Goal: Task Accomplishment & Management: Use online tool/utility

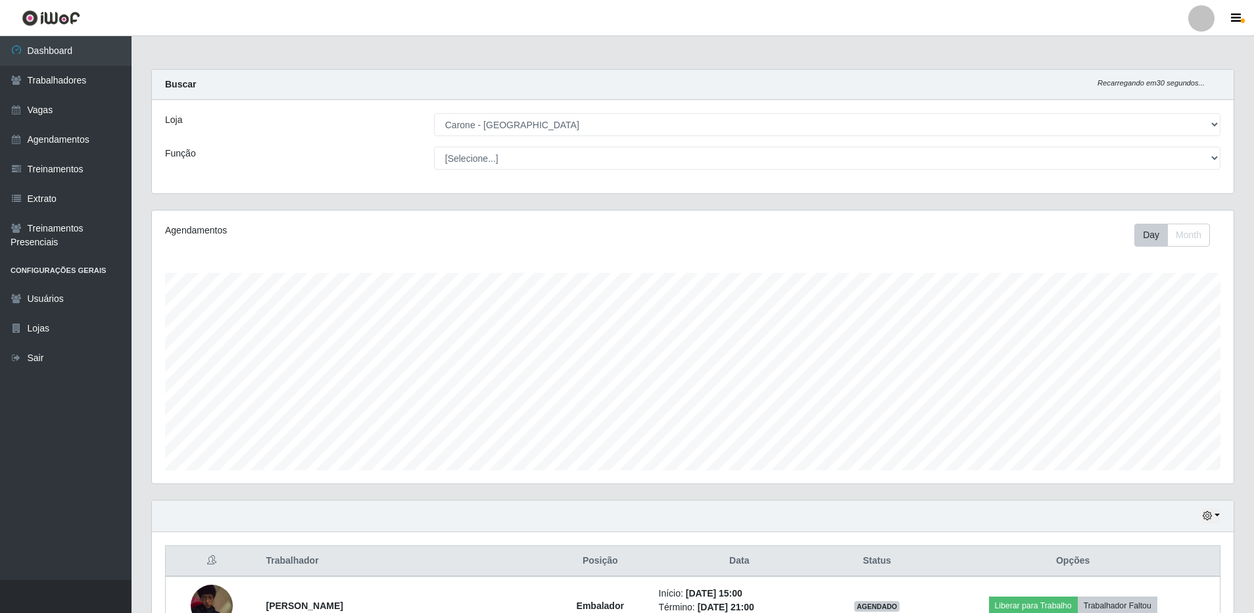
select select "524"
click at [583, 116] on select "[Selecione...] [GEOGRAPHIC_DATA] - [GEOGRAPHIC_DATA]" at bounding box center [827, 124] width 786 height 23
click at [434, 113] on select "[Selecione...] [GEOGRAPHIC_DATA] - [GEOGRAPHIC_DATA]" at bounding box center [827, 124] width 786 height 23
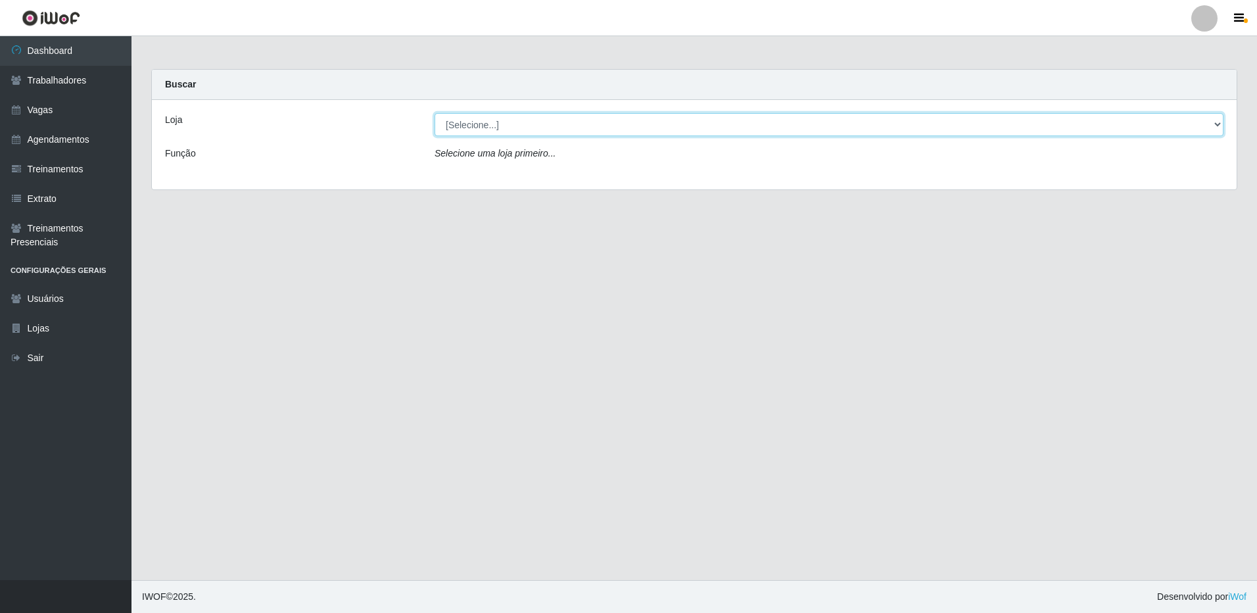
click at [713, 127] on select "[Selecione...] [GEOGRAPHIC_DATA] - [GEOGRAPHIC_DATA]" at bounding box center [829, 124] width 789 height 23
select select "524"
click at [435, 113] on select "[Selecione...] [GEOGRAPHIC_DATA] - [GEOGRAPHIC_DATA]" at bounding box center [829, 124] width 789 height 23
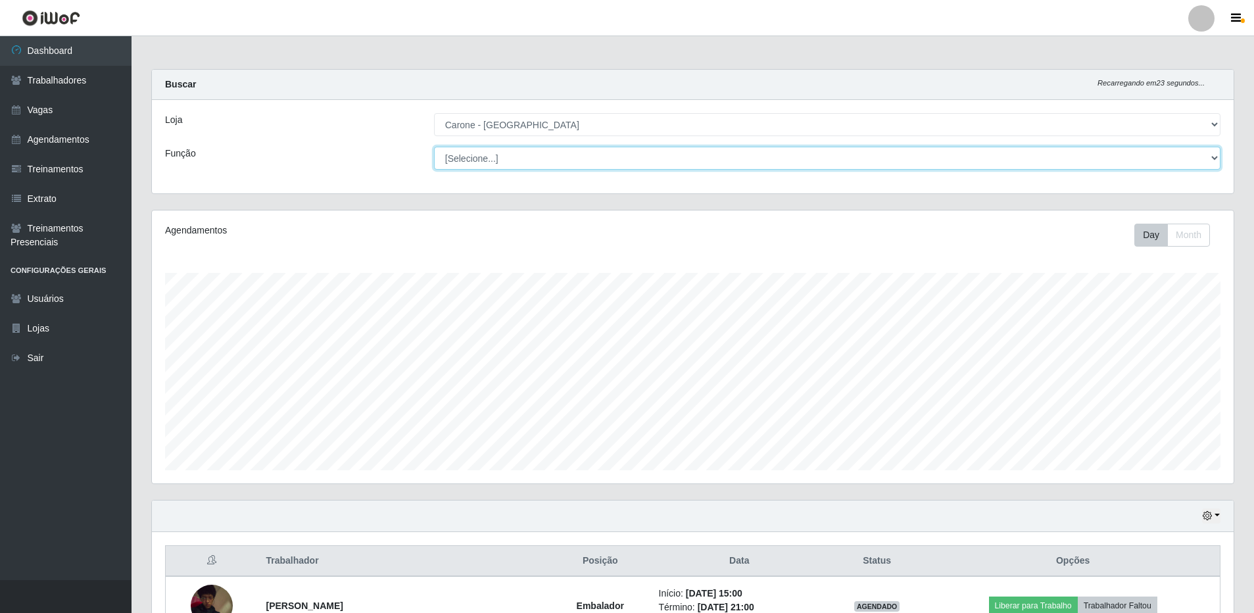
click at [503, 159] on select "[Selecione...] Embalador Embalador + Embalador ++ Repositor Repositor + Reposit…" at bounding box center [827, 158] width 786 height 23
click at [504, 159] on select "[Selecione...] Embalador Embalador + Embalador ++ Repositor Repositor + Reposit…" at bounding box center [827, 158] width 786 height 23
click at [604, 132] on select "[Selecione...] [GEOGRAPHIC_DATA] - [GEOGRAPHIC_DATA]" at bounding box center [827, 124] width 786 height 23
click at [604, 131] on select "[Selecione...] [GEOGRAPHIC_DATA] - [GEOGRAPHIC_DATA]" at bounding box center [827, 124] width 786 height 23
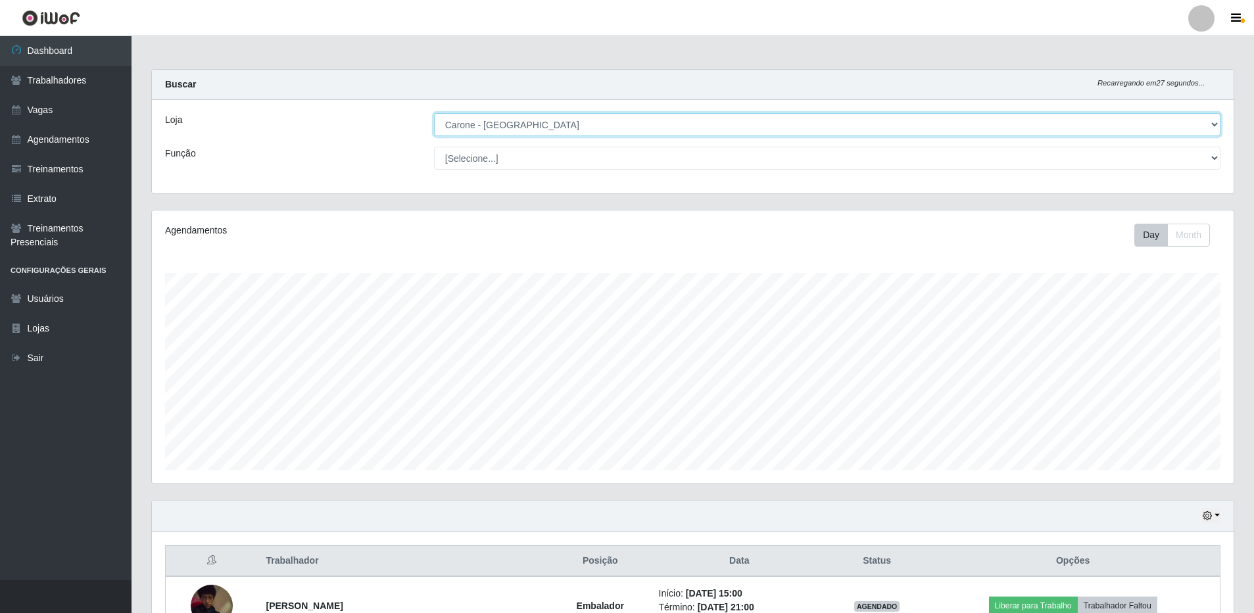
click at [604, 131] on select "[Selecione...] [GEOGRAPHIC_DATA] - [GEOGRAPHIC_DATA]" at bounding box center [827, 124] width 786 height 23
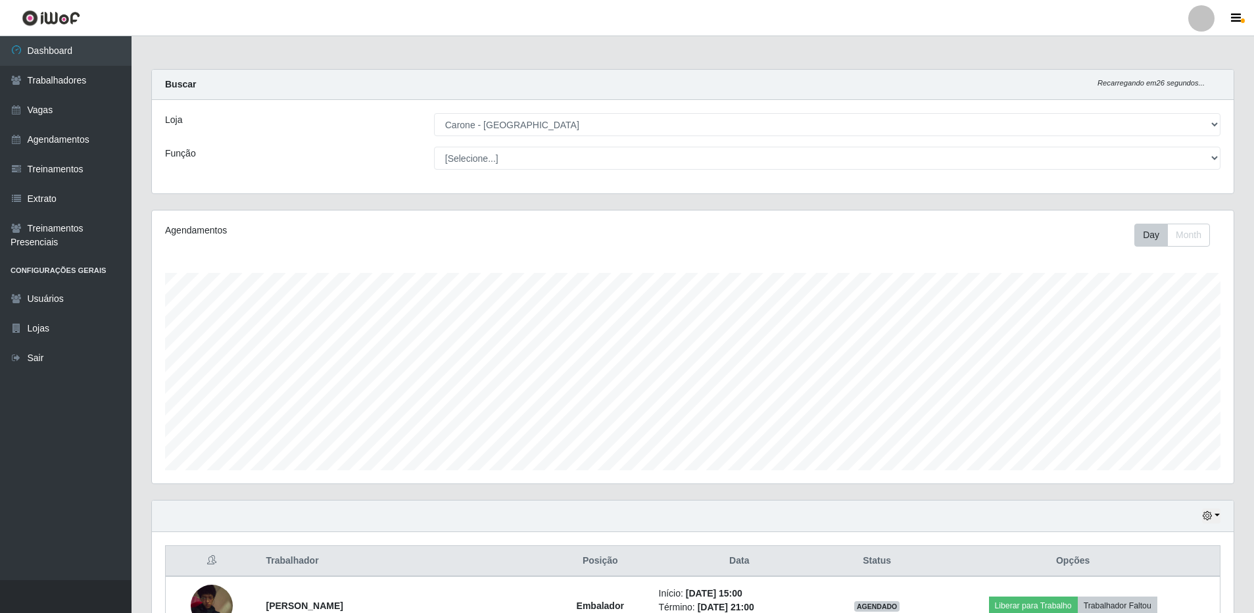
click at [645, 195] on div "Carregando... Buscar Recarregando em 26 segundos... Loja [Selecione...] Carone …" at bounding box center [692, 139] width 1103 height 141
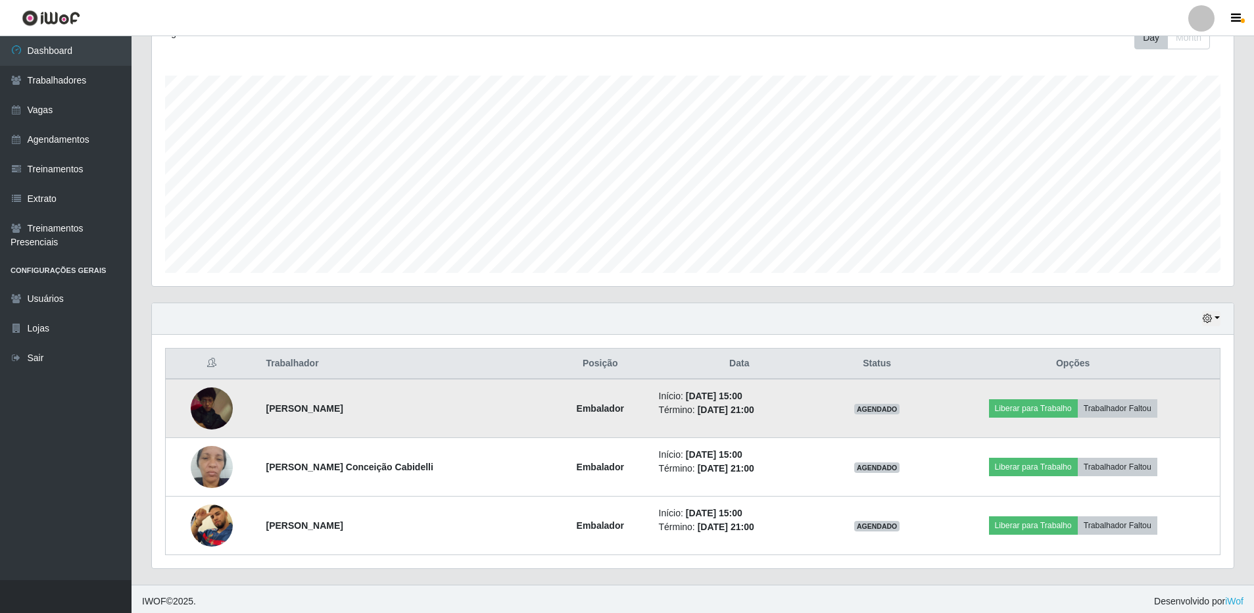
scroll to position [202, 0]
